Goal: Use online tool/utility: Utilize a website feature to perform a specific function

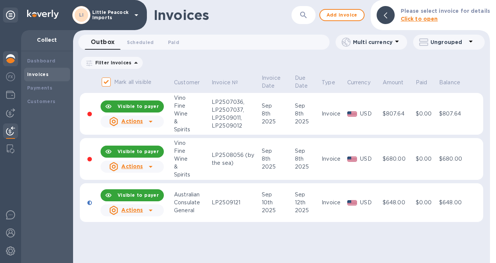
click at [12, 63] on img at bounding box center [10, 58] width 9 height 9
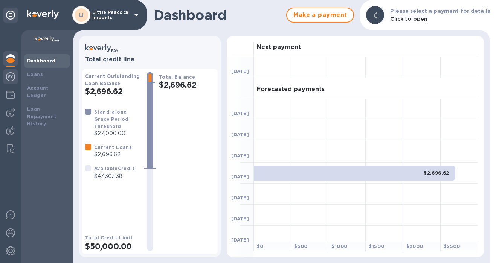
click at [9, 81] on img at bounding box center [10, 76] width 9 height 9
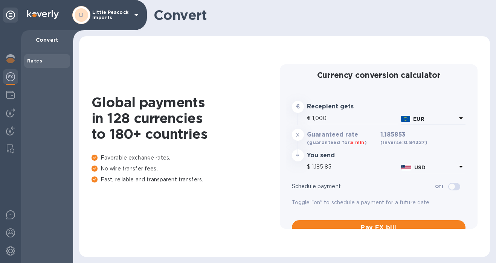
click at [415, 120] on b "EUR" at bounding box center [418, 119] width 11 height 6
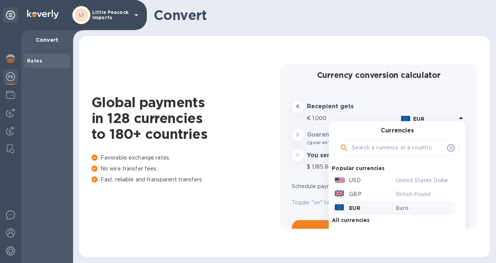
click at [383, 151] on input "text" at bounding box center [397, 147] width 92 height 11
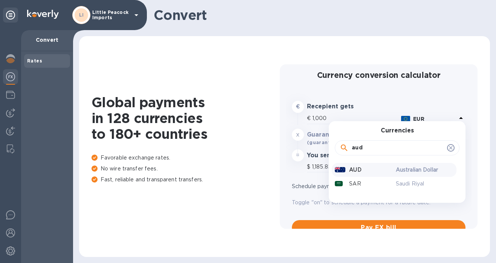
type input "aud"
click at [352, 169] on p "AUD" at bounding box center [355, 170] width 12 height 8
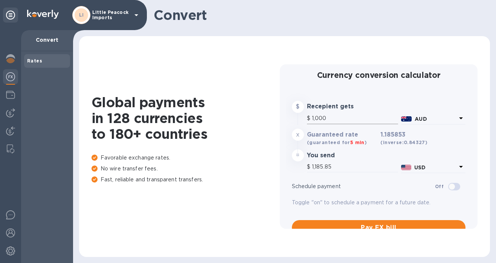
click at [330, 116] on input "1,000" at bounding box center [355, 118] width 86 height 11
type input "2"
type input "2.37"
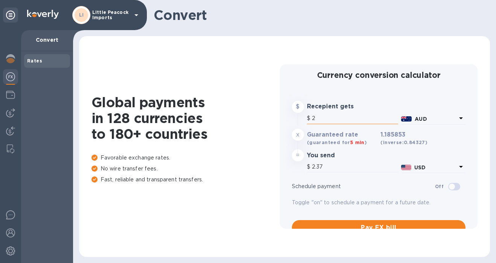
type input "25"
type input "29.65"
type input "250"
type input "296.46"
type input "2,500"
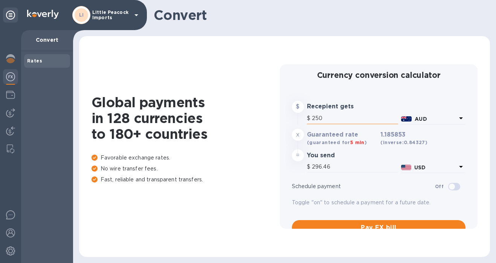
type input "1,675.81"
type input "25,000"
type input "16,758.1"
type input "25,000"
drag, startPoint x: 379, startPoint y: 133, endPoint x: 408, endPoint y: 134, distance: 29.0
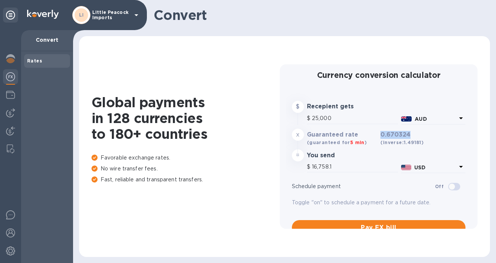
click at [408, 134] on h3 "0.670324 (inverse: 1.49181 )" at bounding box center [401, 138] width 43 height 15
copy h3 "0.670324"
click at [11, 128] on img at bounding box center [10, 130] width 9 height 9
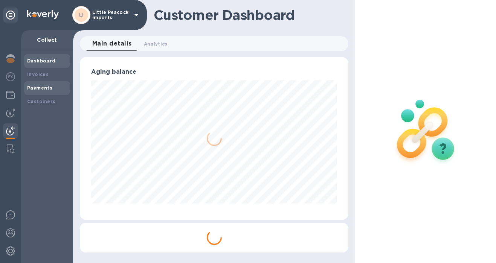
scroll to position [163, 266]
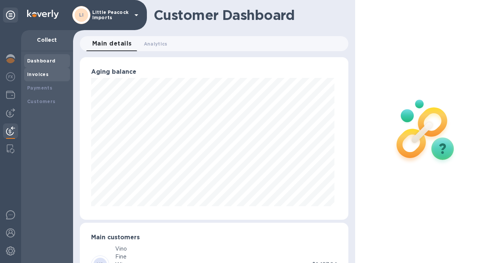
click at [43, 75] on b "Invoices" at bounding box center [37, 74] width 21 height 6
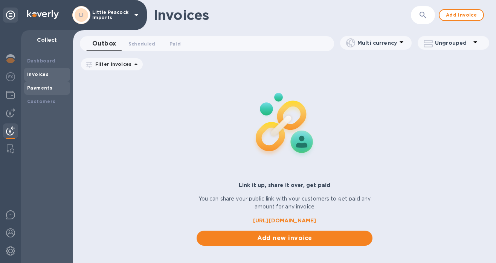
click at [40, 90] on b "Payments" at bounding box center [39, 88] width 25 height 6
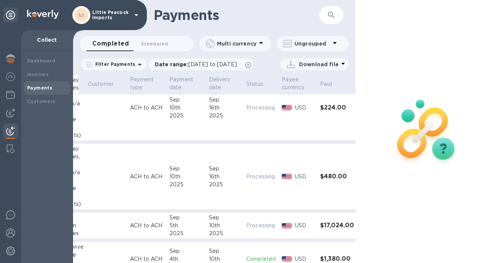
scroll to position [0, 65]
